Goal: Information Seeking & Learning: Learn about a topic

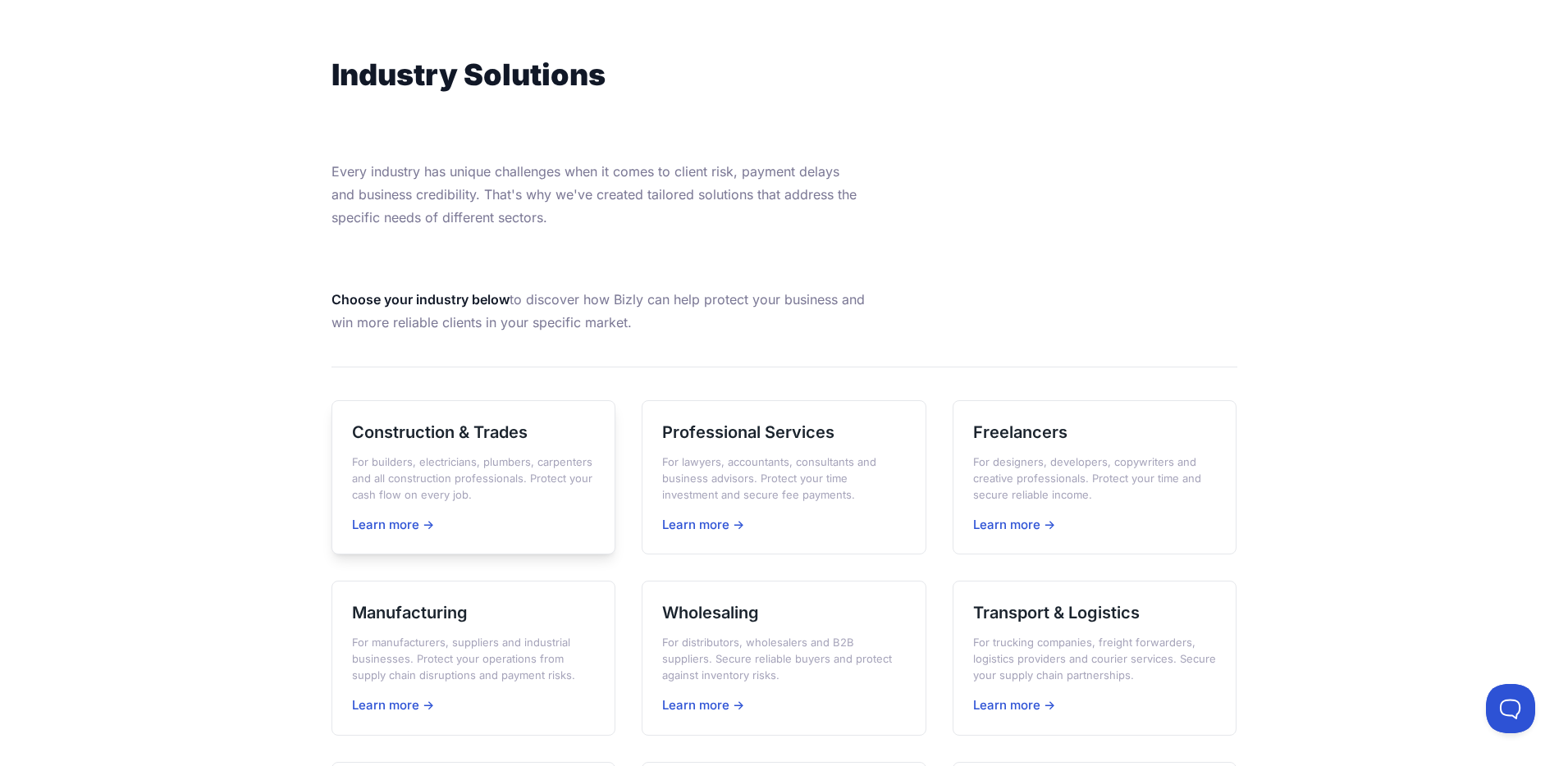
click at [488, 443] on div "Construction & Trades For builders, electricians, plumbers, carpenters and all …" at bounding box center [473, 477] width 285 height 155
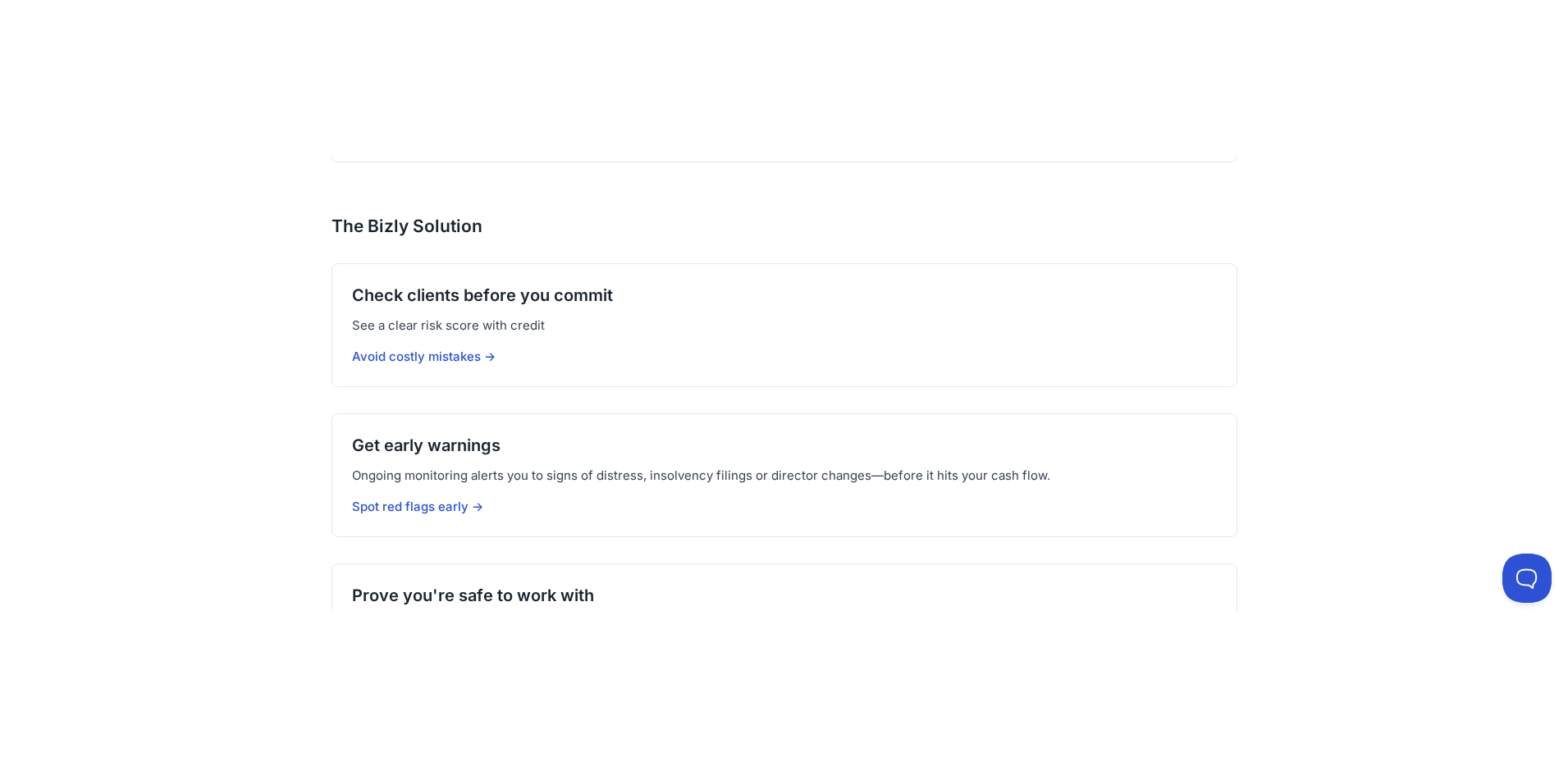
scroll to position [869, 0]
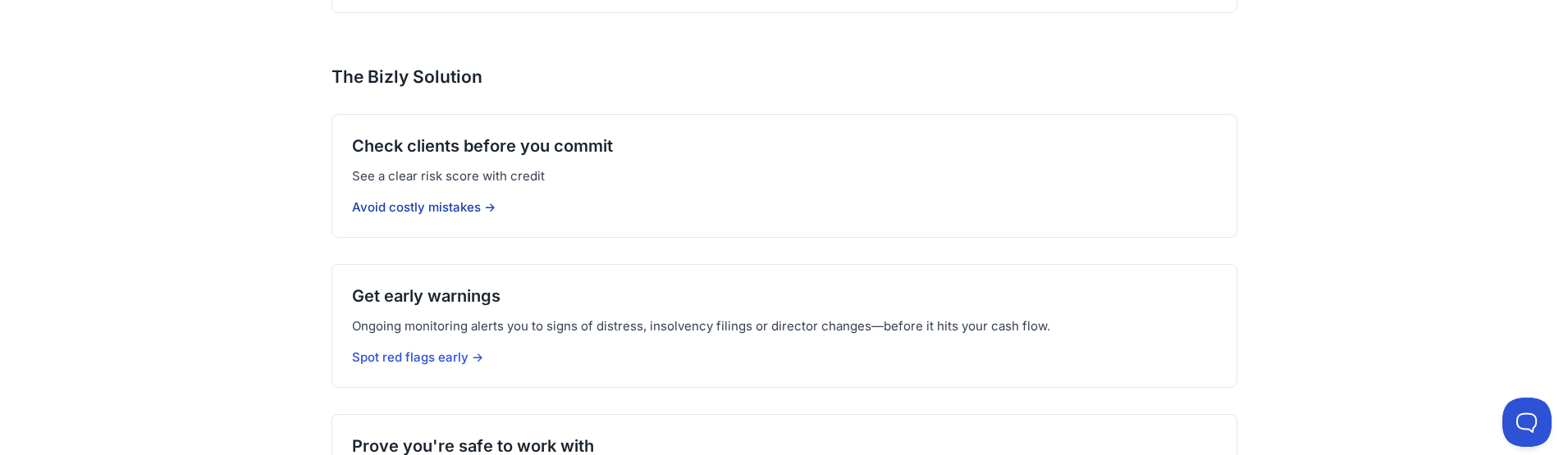
click at [459, 199] on link "Avoid costly mistakes →" at bounding box center [424, 207] width 144 height 15
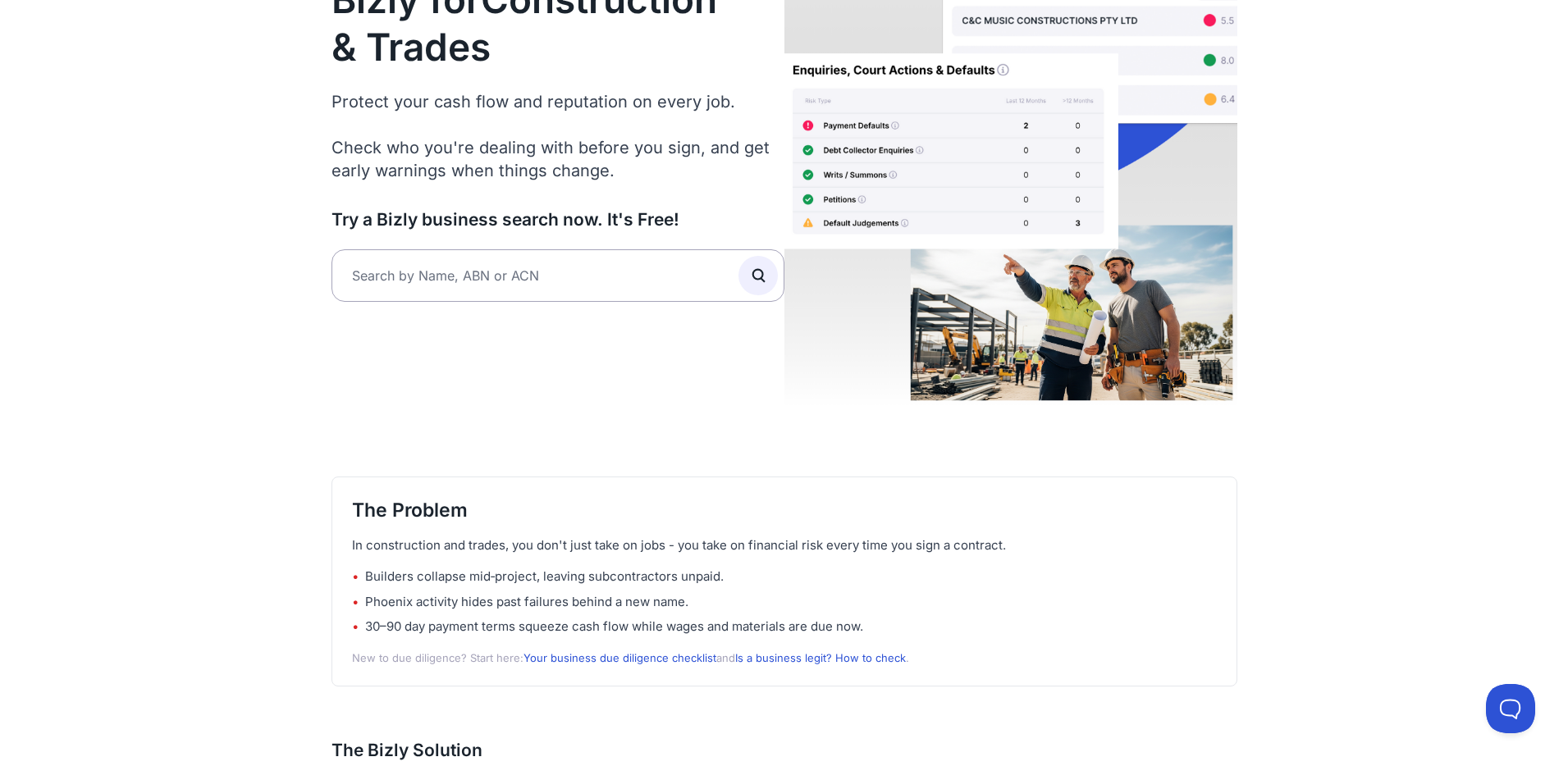
scroll to position [187, 0]
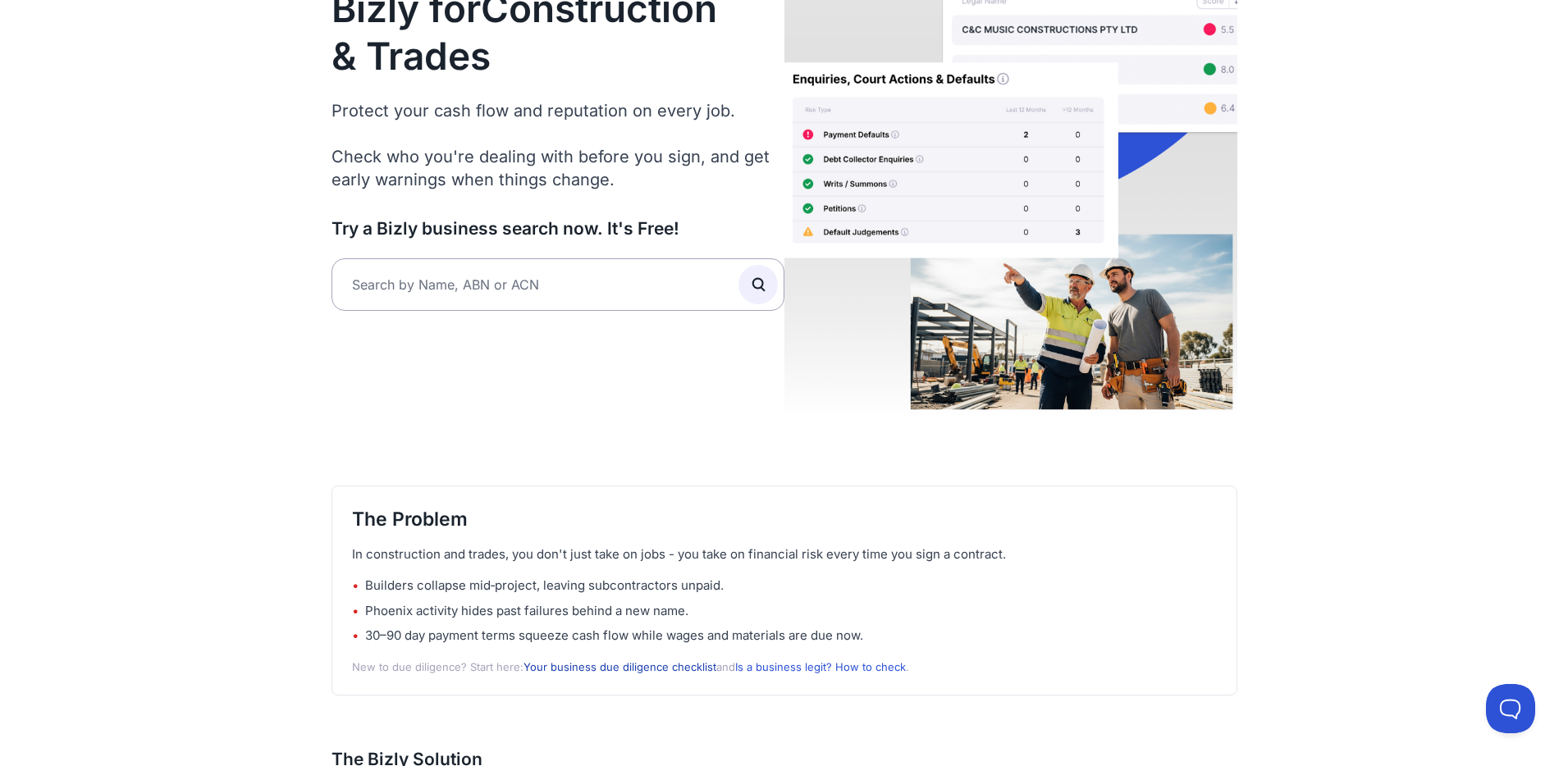
click at [653, 660] on link "Your business due diligence checklist" at bounding box center [620, 666] width 193 height 13
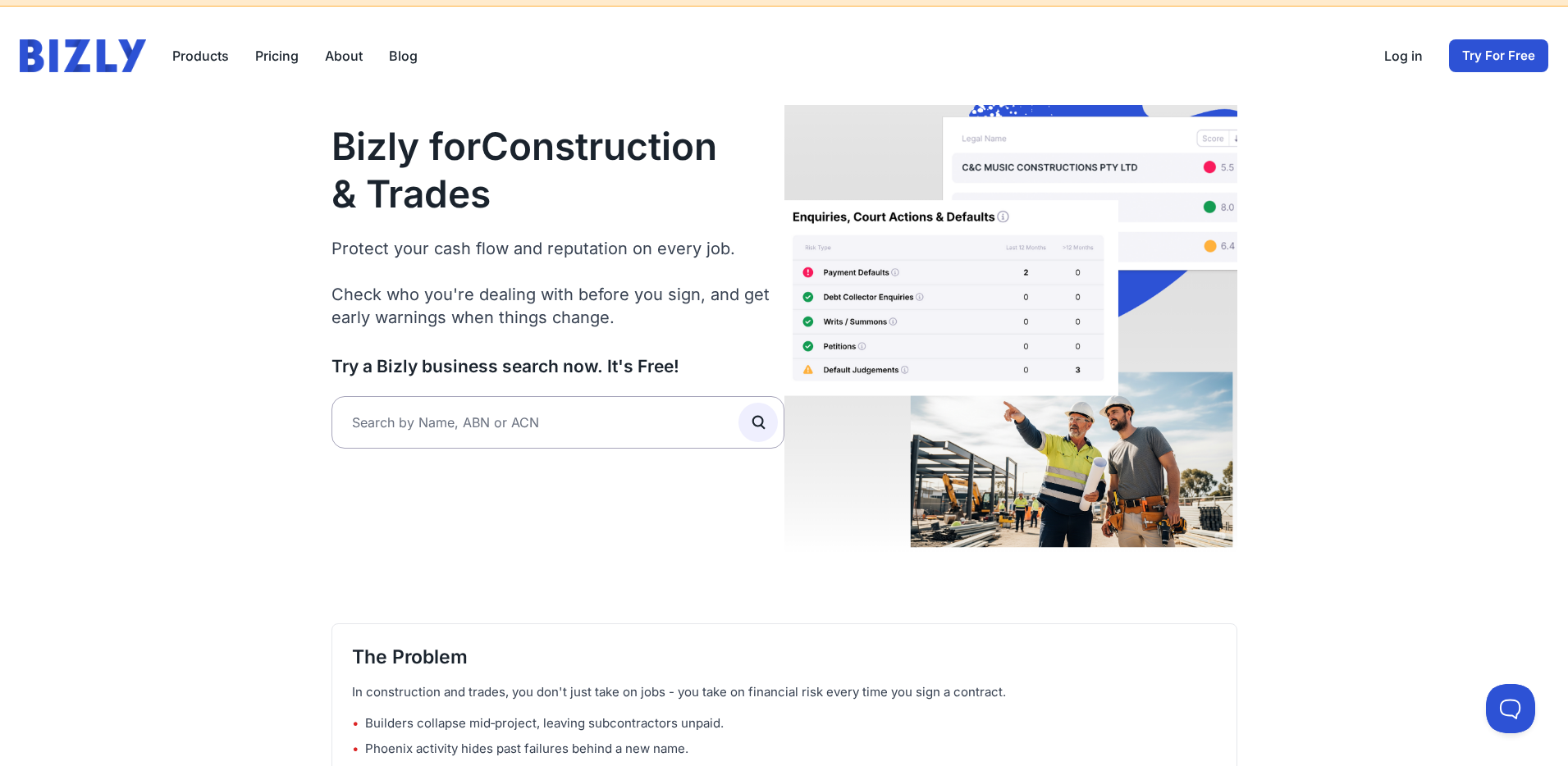
scroll to position [0, 0]
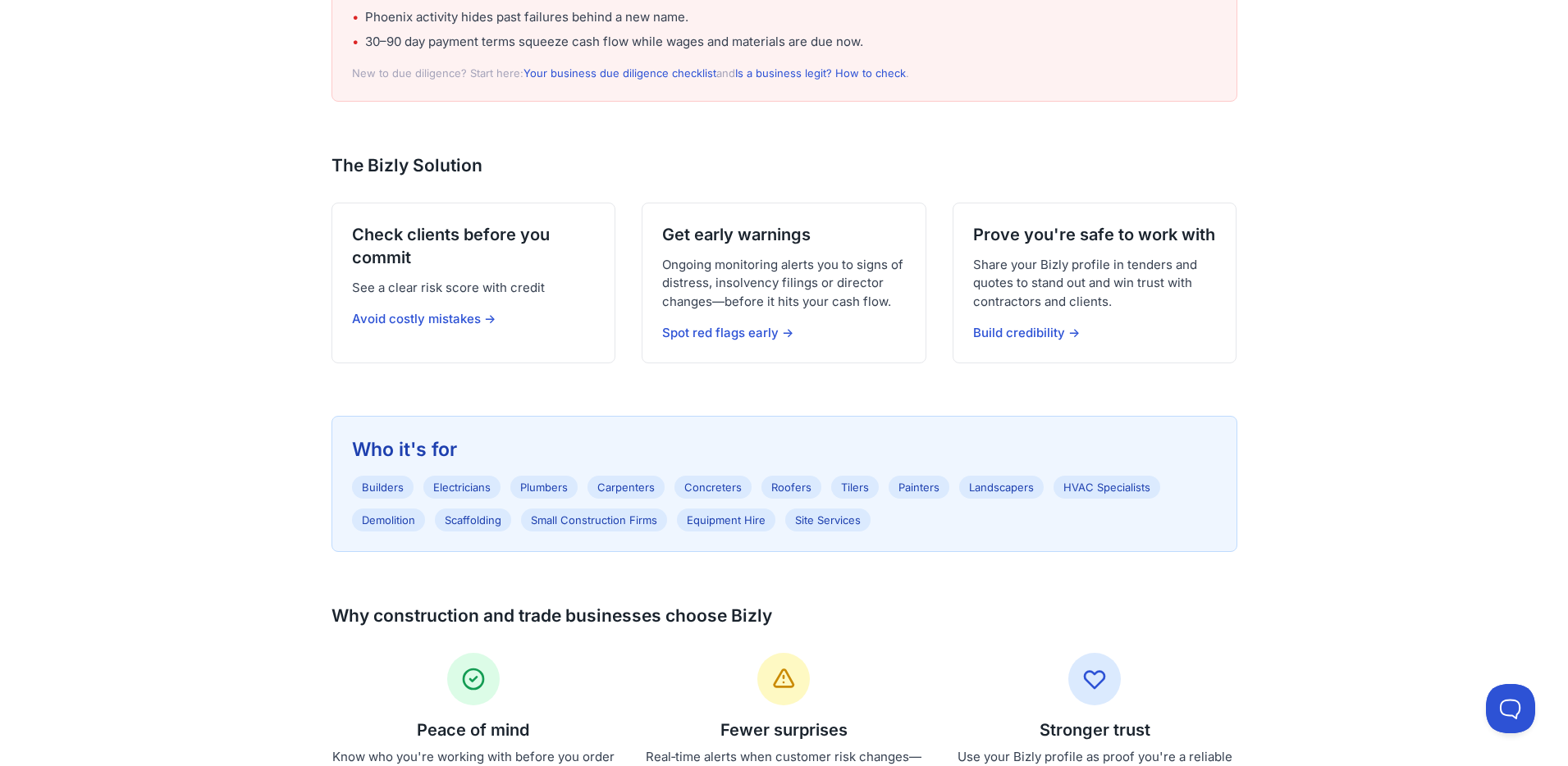
scroll to position [753, 0]
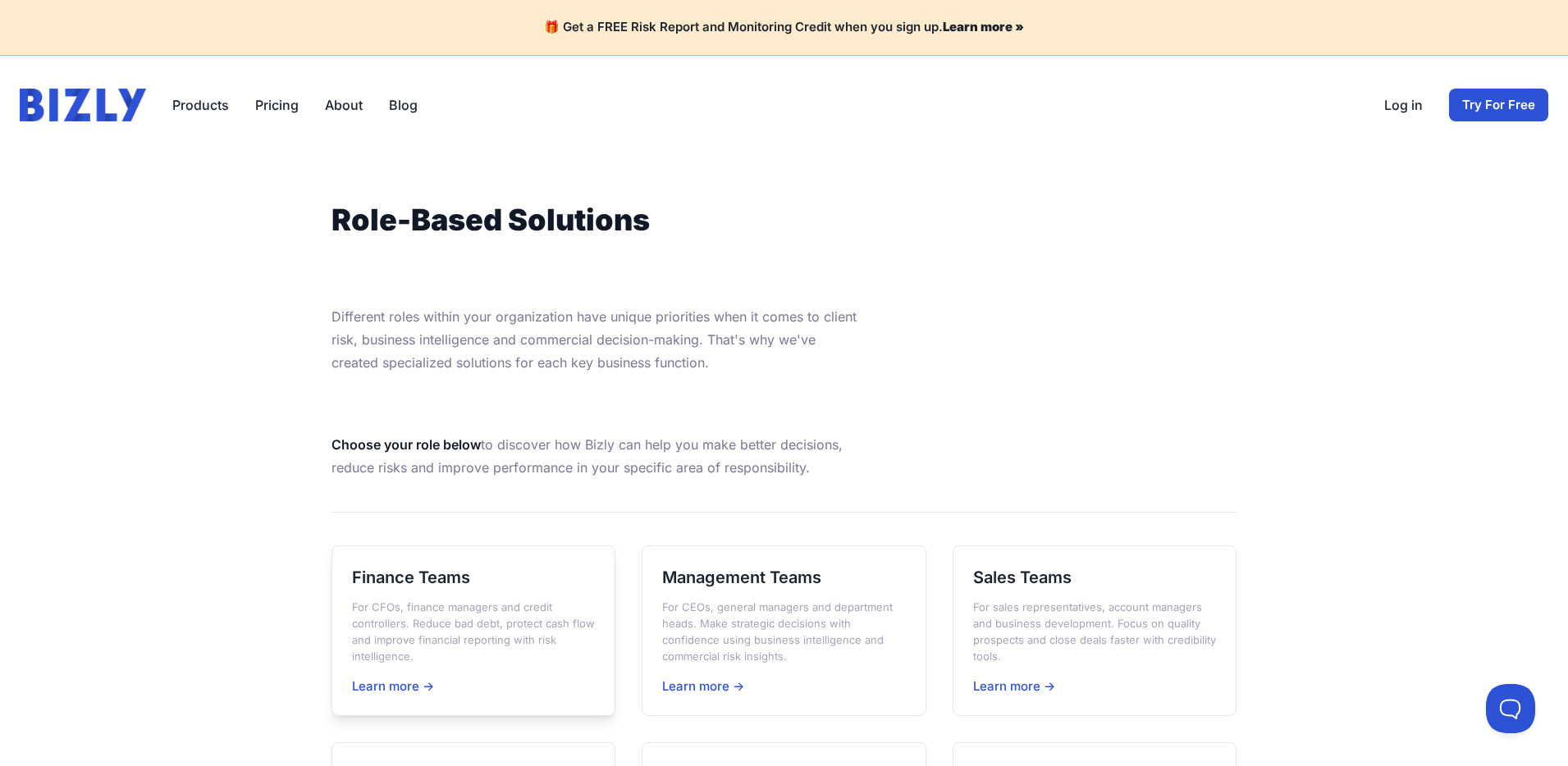
click at [408, 569] on h3 "Finance Teams" at bounding box center [473, 577] width 244 height 23
